Goal: Go to known website: Go to known website

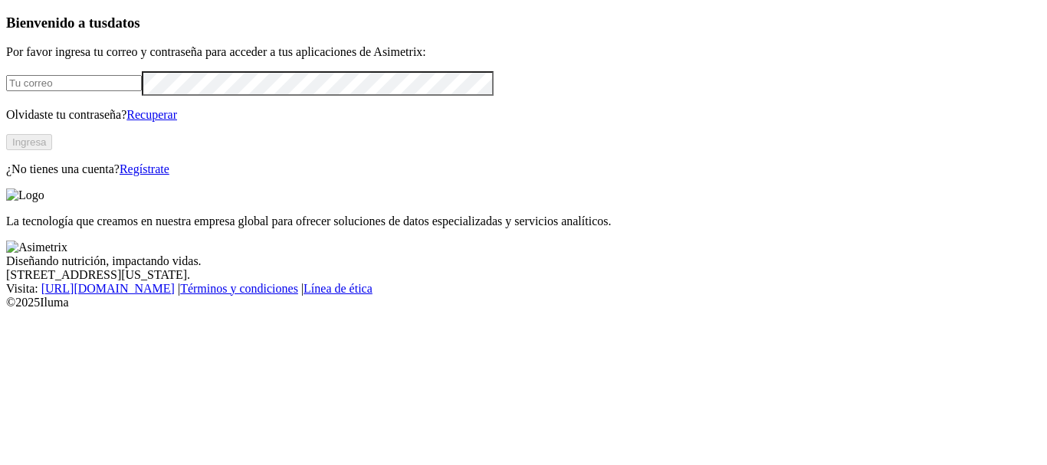
type input "[PERSON_NAME][EMAIL_ADDRESS][PERSON_NAME][DOMAIN_NAME]"
click at [52, 150] on button "Ingresa" at bounding box center [29, 142] width 46 height 16
